Goal: Information Seeking & Learning: Learn about a topic

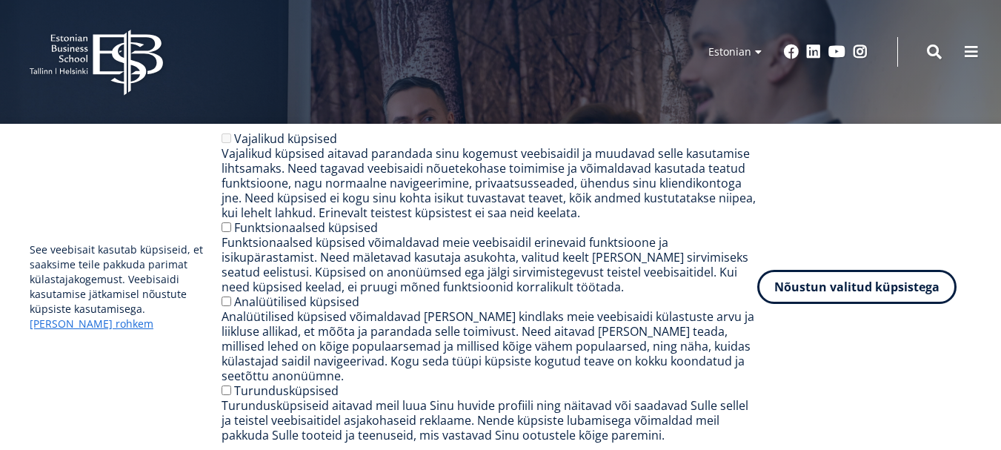
click at [878, 294] on button "Nõustun valitud küpsistega" at bounding box center [856, 287] width 199 height 34
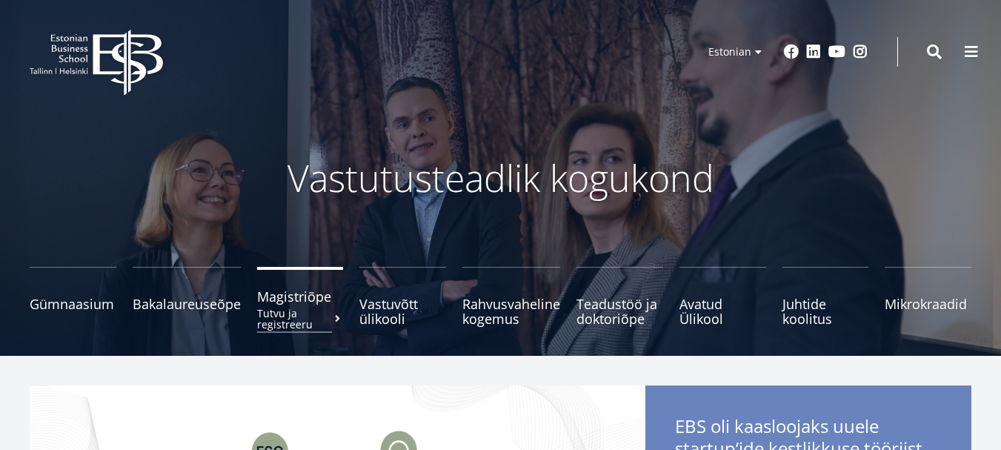
click at [301, 289] on span "Magistriõpe Tutvu ja registreeru" at bounding box center [300, 296] width 87 height 15
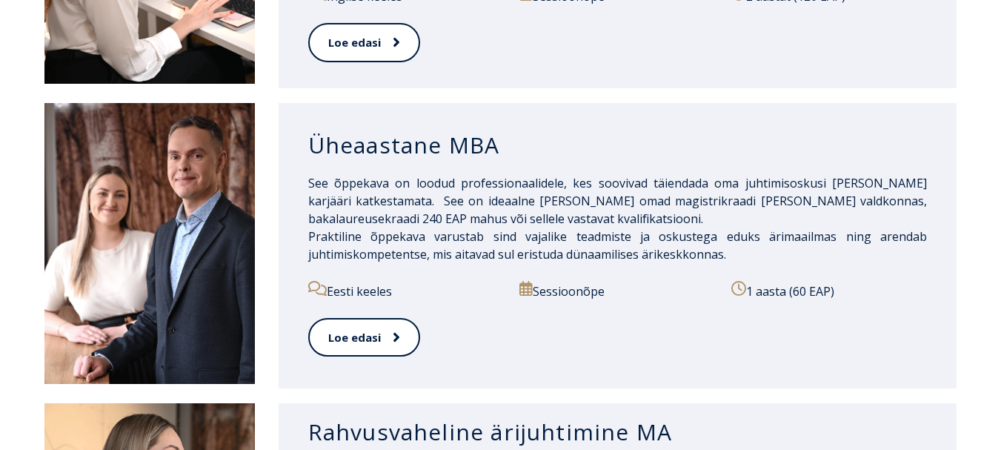
scroll to position [1340, 0]
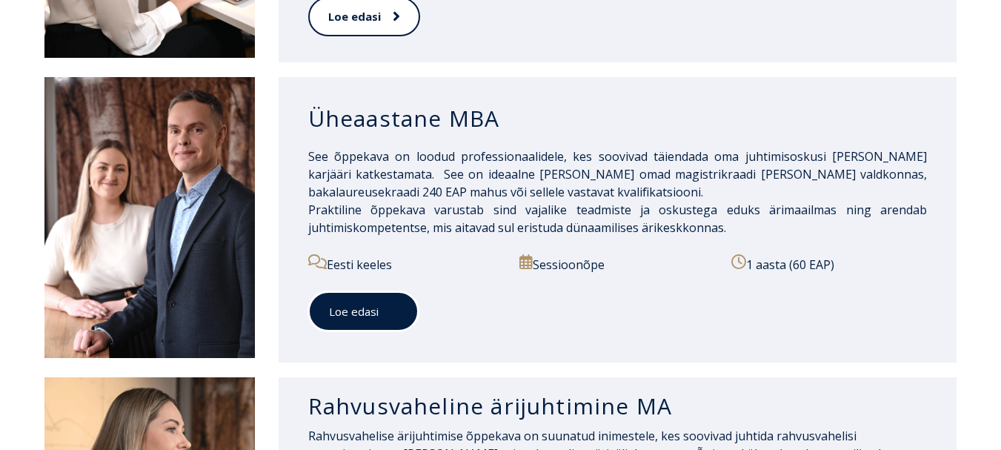
click at [350, 311] on link "Loe edasi" at bounding box center [363, 311] width 110 height 41
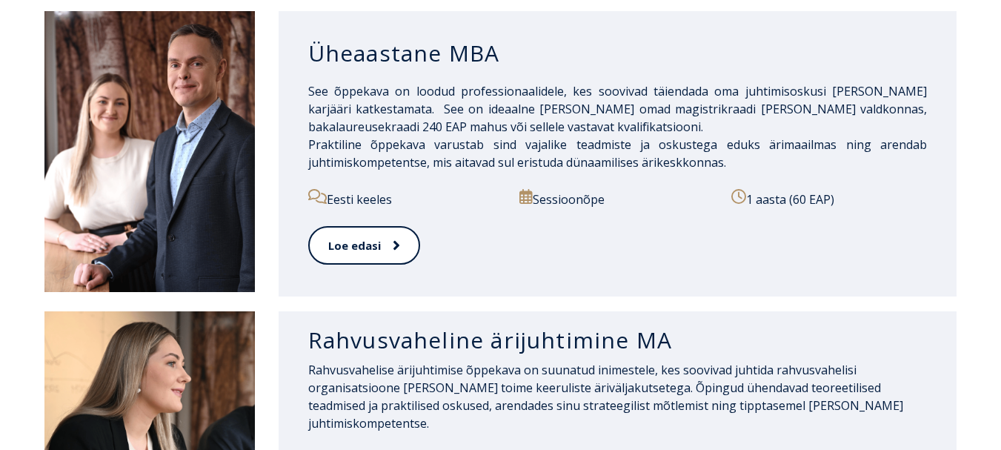
scroll to position [1414, 0]
